Goal: Task Accomplishment & Management: Manage account settings

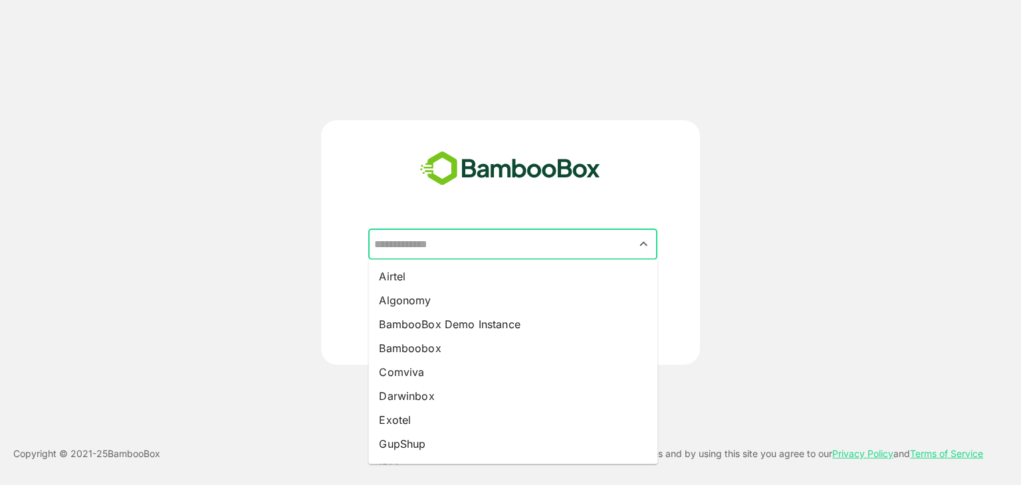
click at [497, 245] on input "text" at bounding box center [513, 244] width 284 height 25
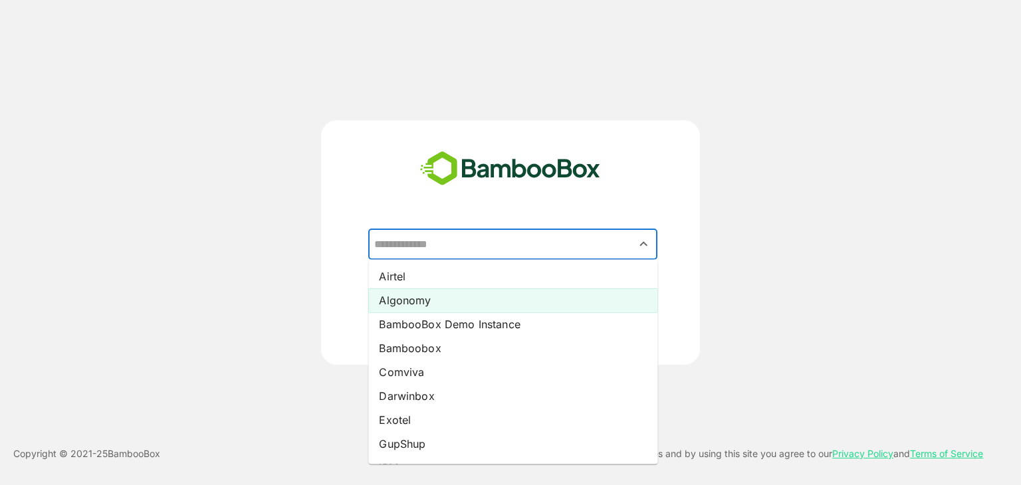
click at [450, 297] on li "Algonomy" at bounding box center [512, 300] width 289 height 24
type input "********"
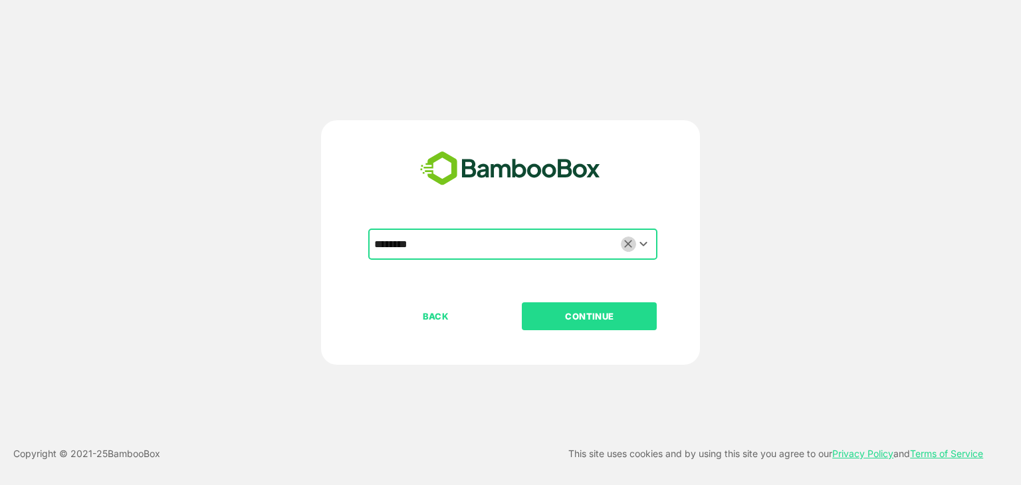
click at [627, 245] on icon "Clear" at bounding box center [628, 245] width 8 height 8
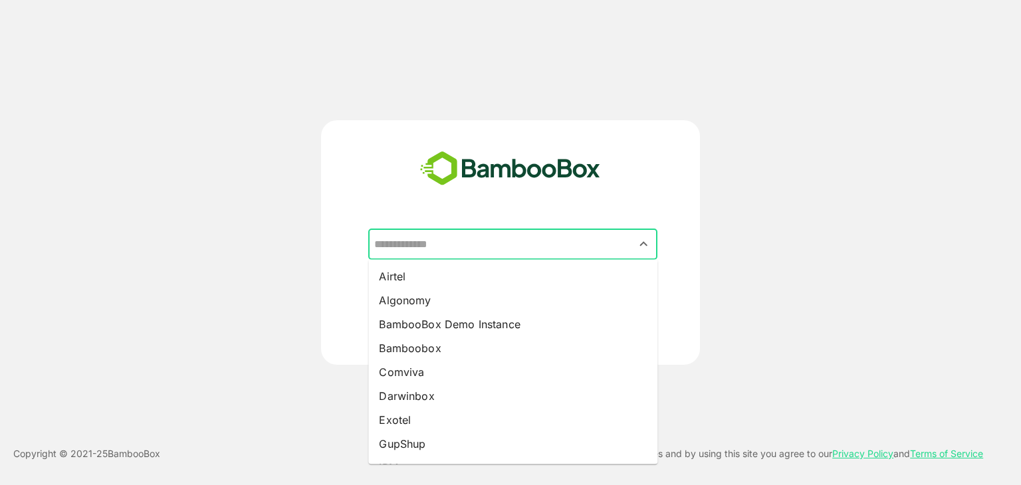
click at [538, 248] on input "text" at bounding box center [513, 244] width 284 height 25
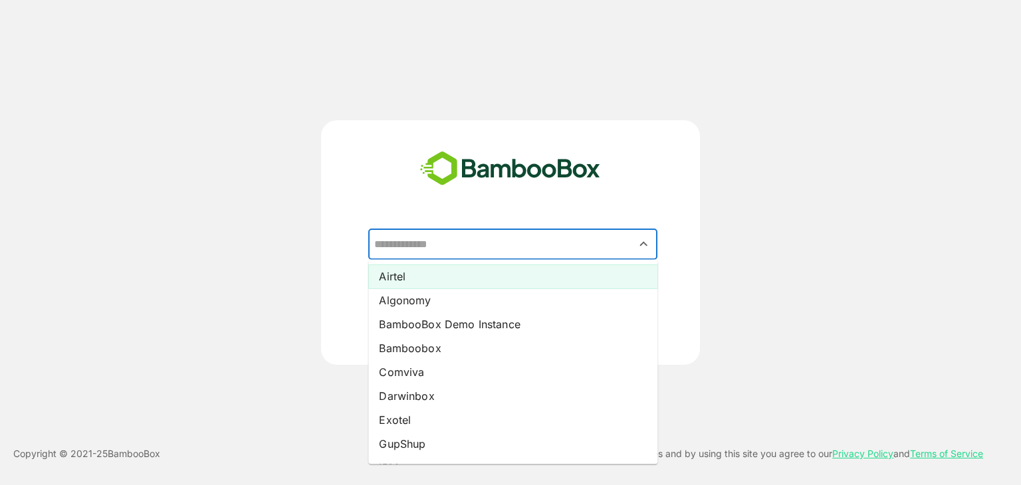
click at [465, 272] on li "Airtel" at bounding box center [512, 276] width 289 height 24
type input "******"
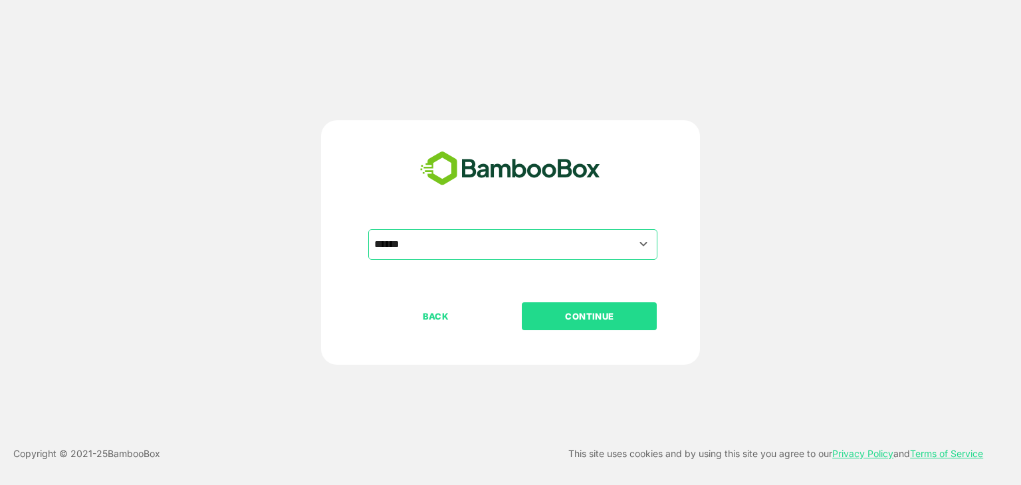
click at [614, 319] on p "CONTINUE" at bounding box center [589, 316] width 133 height 15
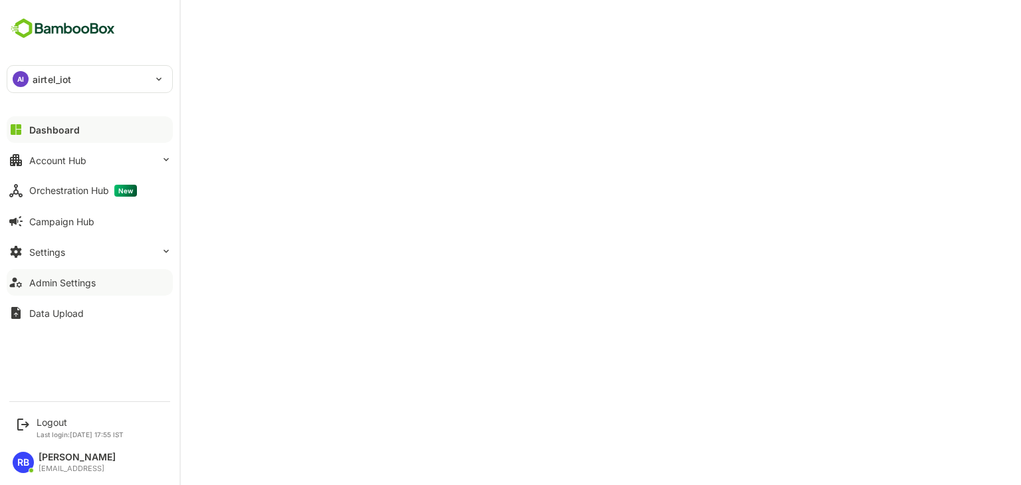
click at [98, 277] on button "Admin Settings" at bounding box center [90, 282] width 166 height 27
click at [66, 282] on div "Admin Settings" at bounding box center [62, 282] width 66 height 11
click at [54, 422] on div "Logout" at bounding box center [80, 422] width 87 height 11
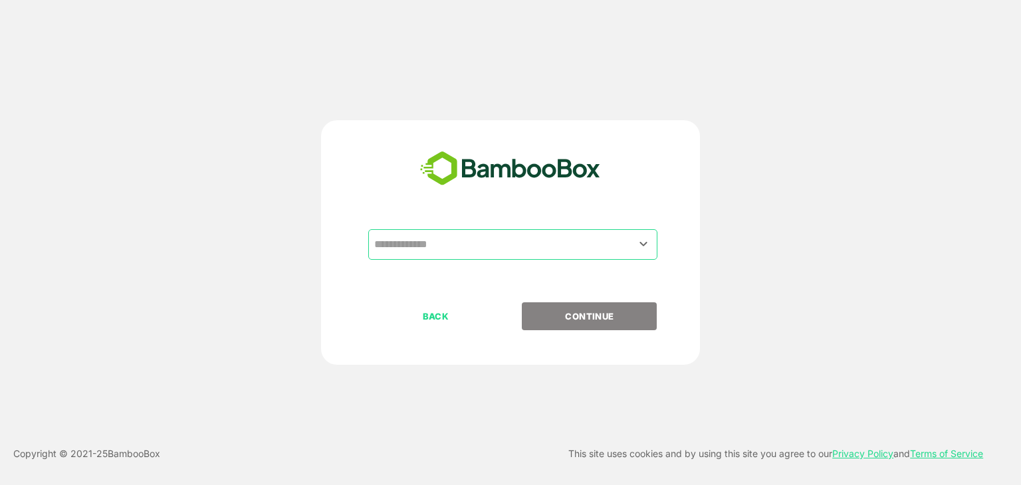
click at [528, 241] on input "text" at bounding box center [513, 244] width 284 height 25
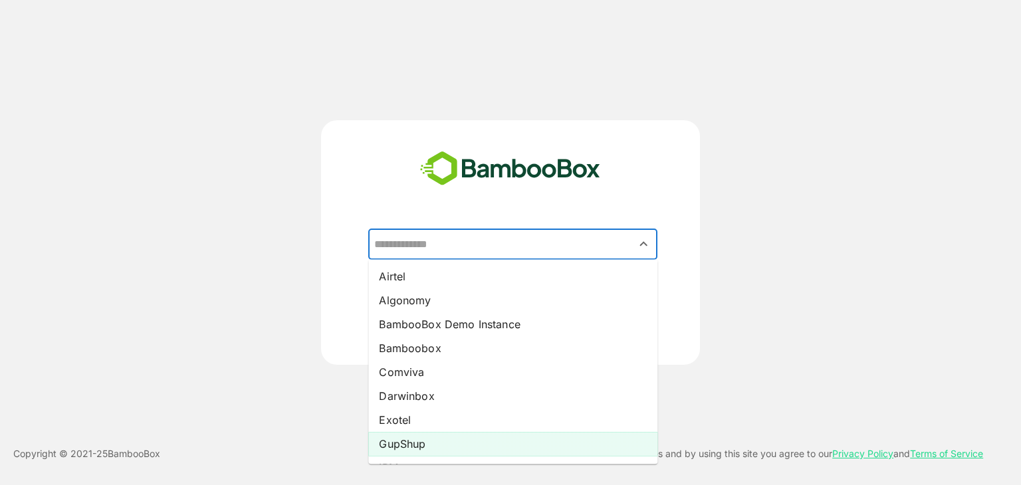
scroll to position [189, 0]
click at [430, 445] on li "coursera" at bounding box center [512, 447] width 289 height 24
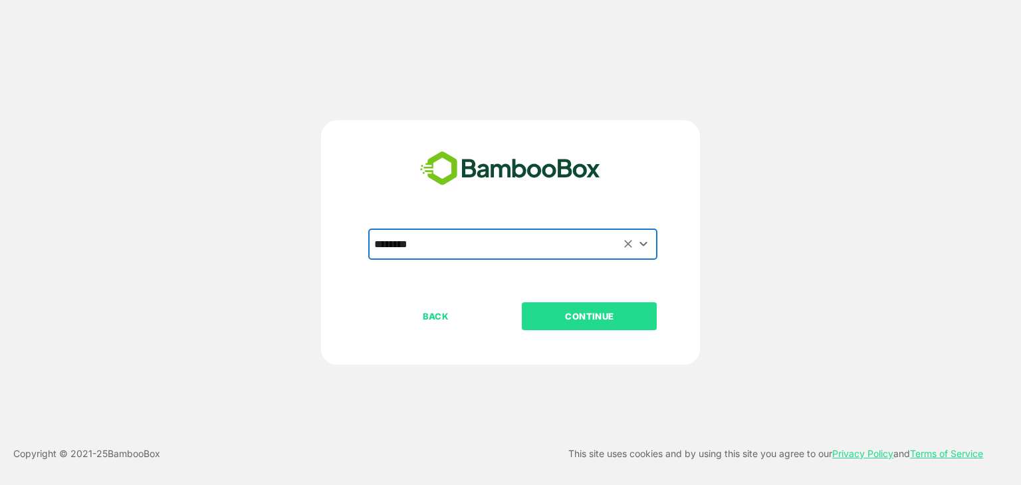
type input "********"
click at [621, 316] on p "CONTINUE" at bounding box center [589, 316] width 133 height 15
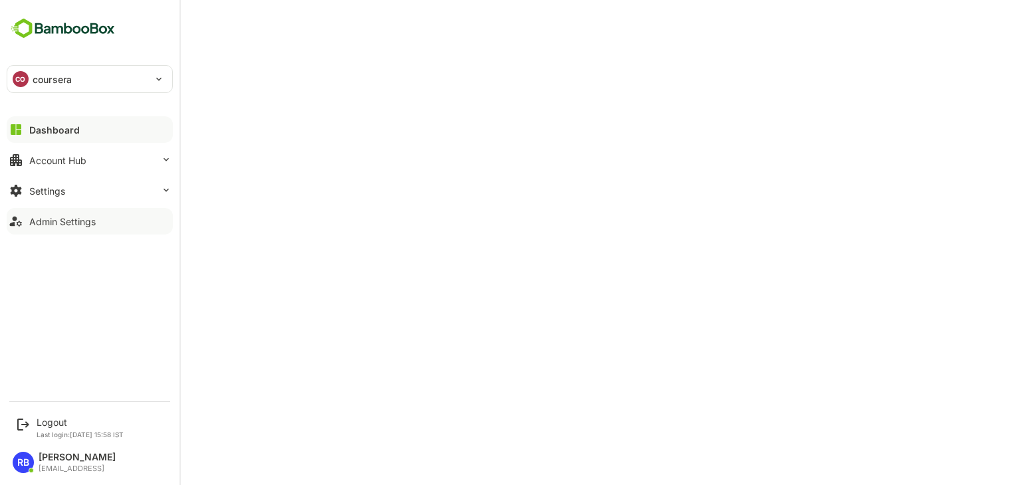
click at [83, 221] on div "Admin Settings" at bounding box center [62, 221] width 66 height 11
click at [50, 423] on div "Logout" at bounding box center [80, 422] width 87 height 11
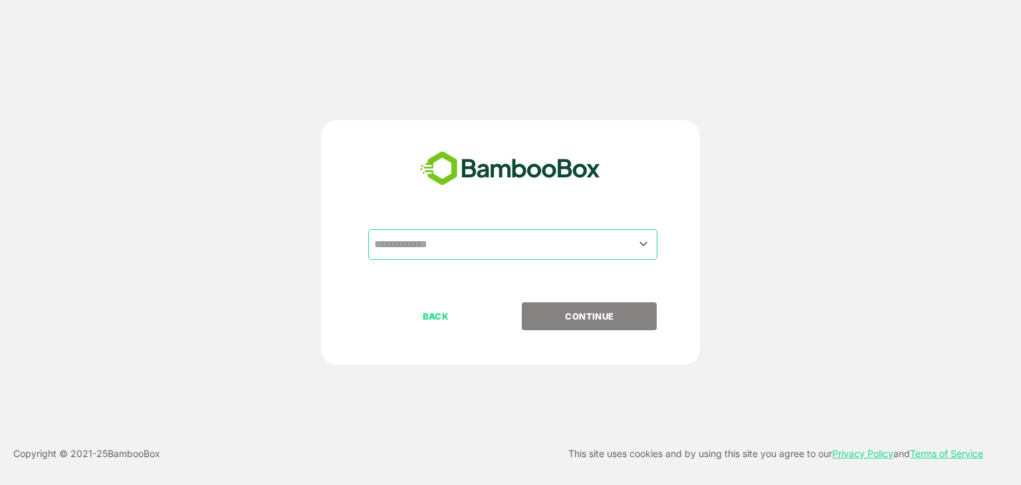
click at [502, 239] on input "text" at bounding box center [513, 244] width 284 height 25
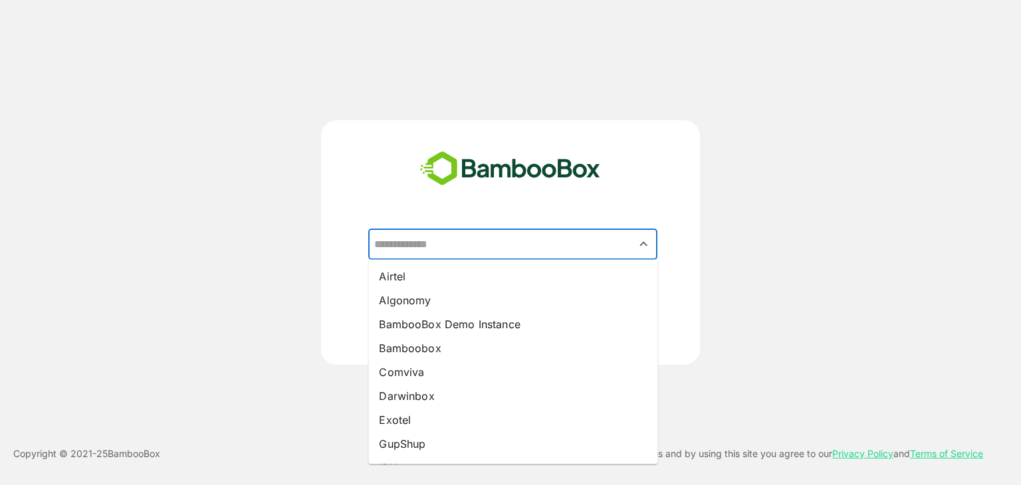
click at [171, 102] on div "​ Airtel Algonomy BambooBox Demo Instance Bamboobox Comviva Darwinbox Exotel Gu…" at bounding box center [510, 242] width 1021 height 485
